Goal: Information Seeking & Learning: Find specific fact

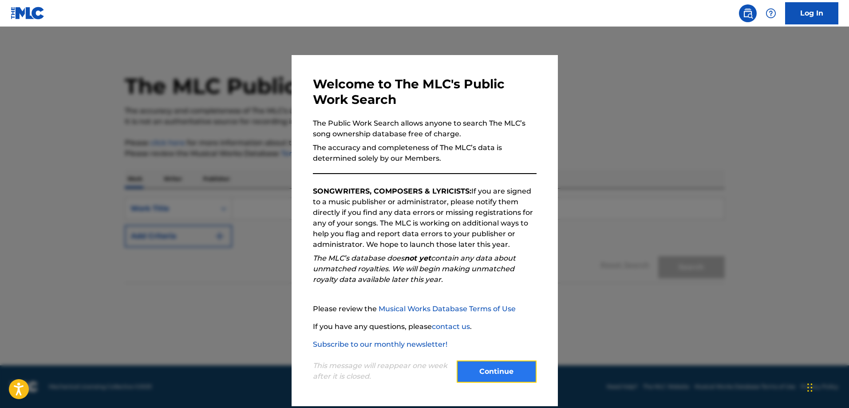
click at [520, 367] on button "Continue" at bounding box center [496, 371] width 80 height 22
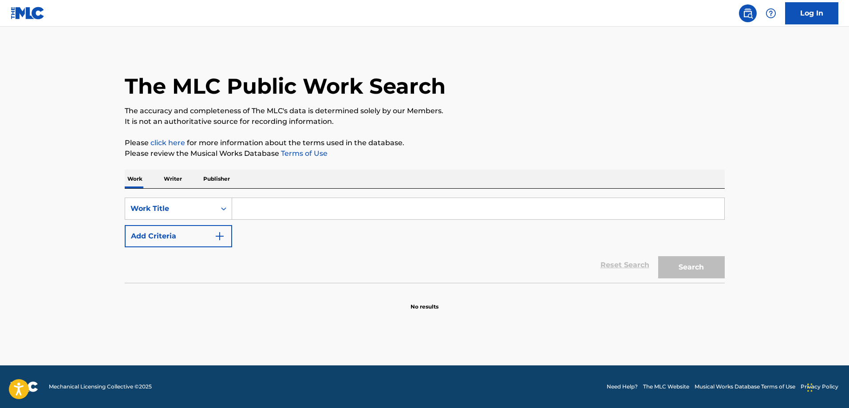
click at [270, 208] on input "Search Form" at bounding box center [478, 208] width 492 height 21
type input "The color violet"
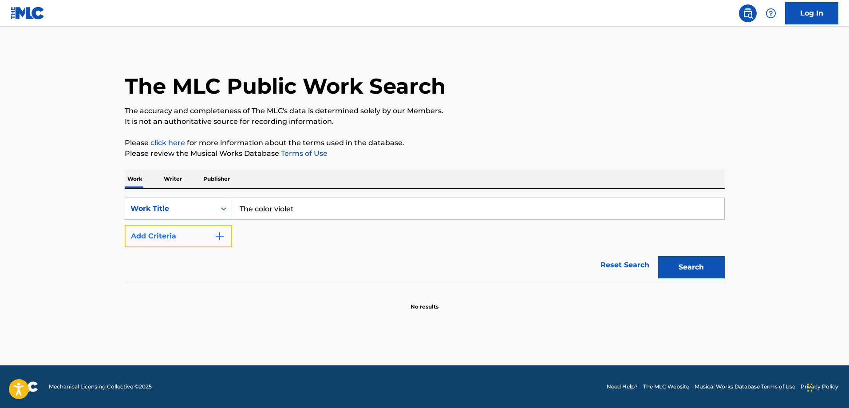
click at [174, 240] on button "Add Criteria" at bounding box center [178, 236] width 107 height 22
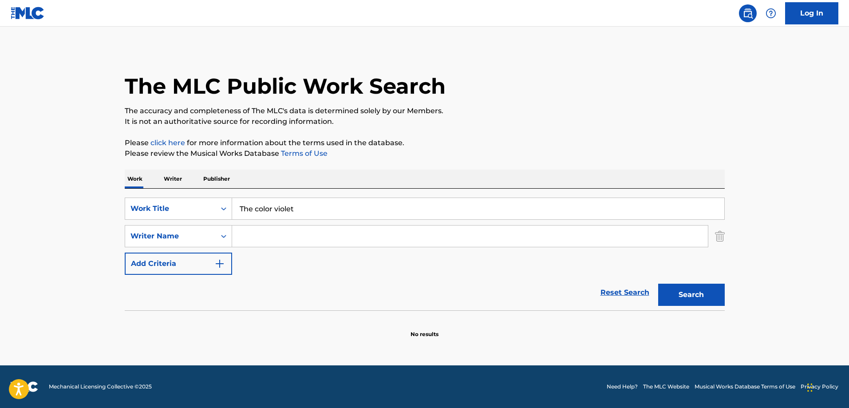
click at [253, 235] on input "Search Form" at bounding box center [470, 235] width 476 height 21
type input "[PERSON_NAME]"
click at [658, 283] on button "Search" at bounding box center [691, 294] width 67 height 22
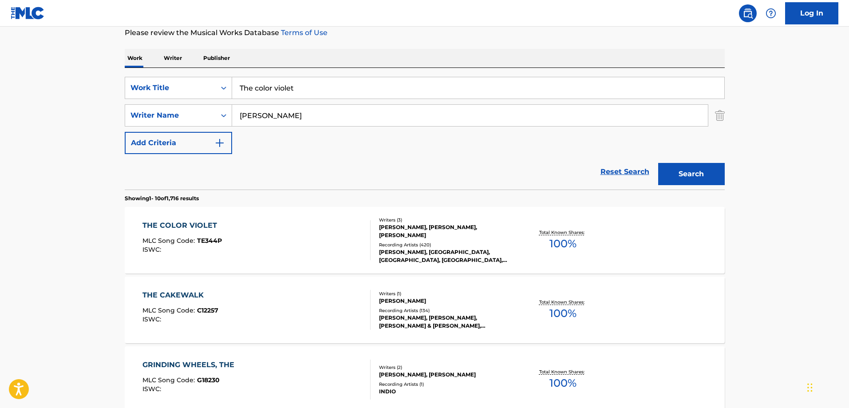
scroll to position [133, 0]
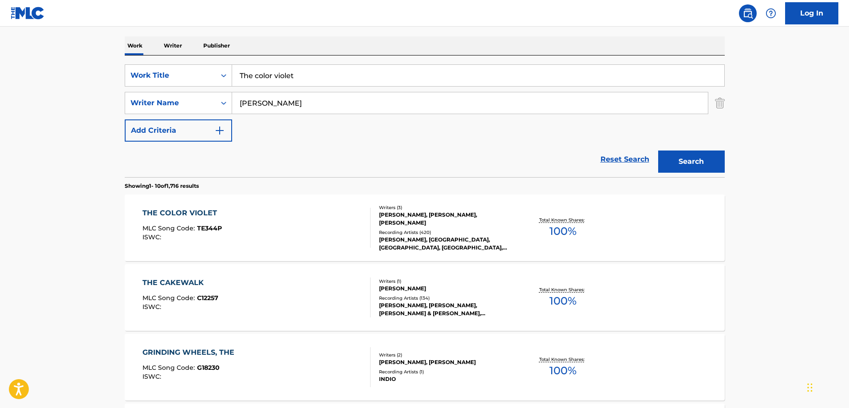
click at [201, 215] on div "THE COLOR VIOLET" at bounding box center [181, 213] width 79 height 11
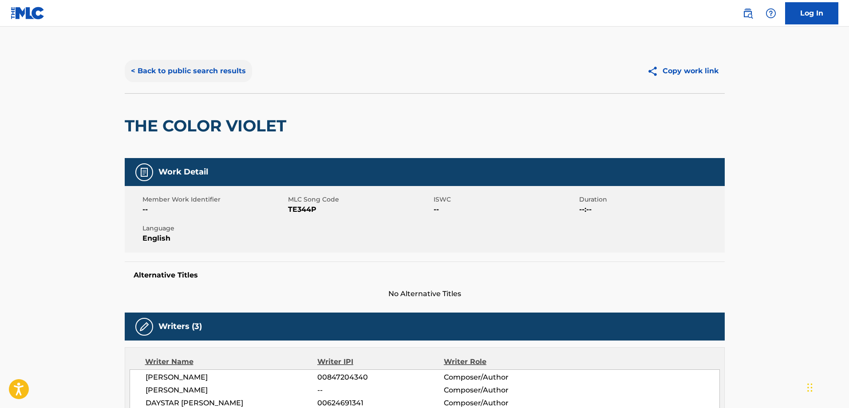
click at [197, 73] on button "< Back to public search results" at bounding box center [188, 71] width 127 height 22
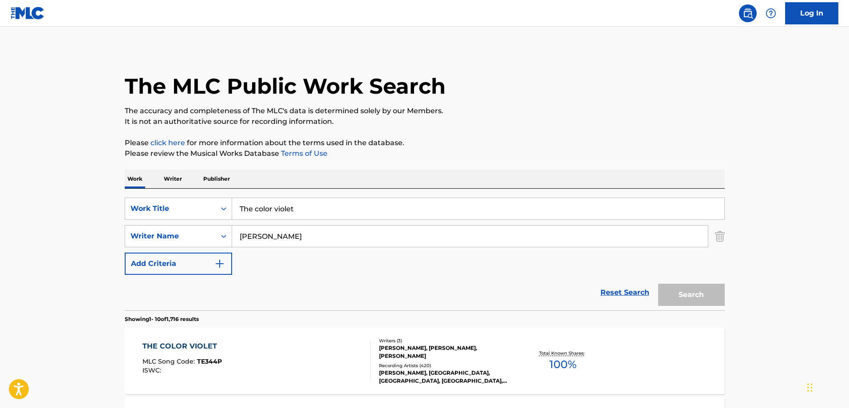
scroll to position [133, 0]
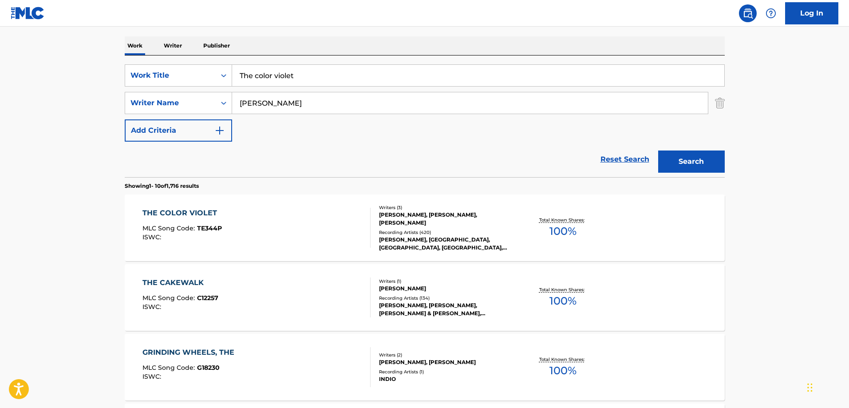
drag, startPoint x: 310, startPoint y: 78, endPoint x: 122, endPoint y: 75, distance: 188.1
type input "say it"
click at [658, 150] on button "Search" at bounding box center [691, 161] width 67 height 22
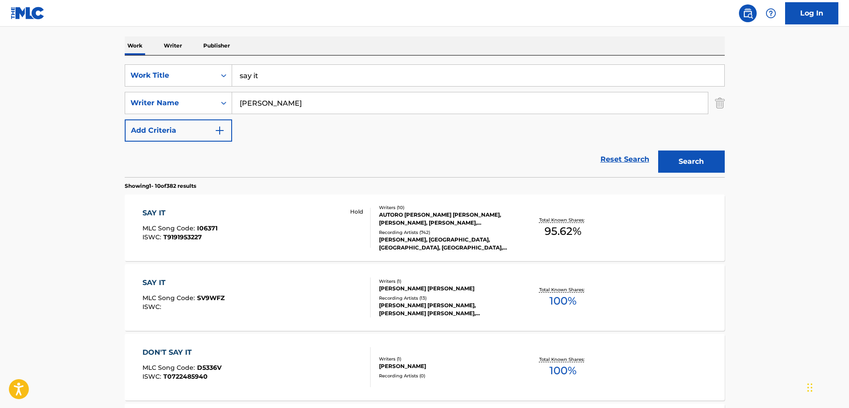
click at [149, 215] on div "SAY IT" at bounding box center [179, 213] width 75 height 11
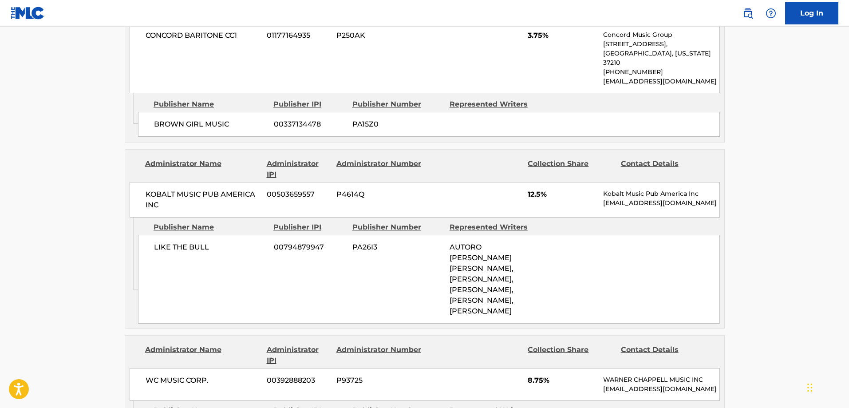
scroll to position [1109, 0]
